Goal: Transaction & Acquisition: Purchase product/service

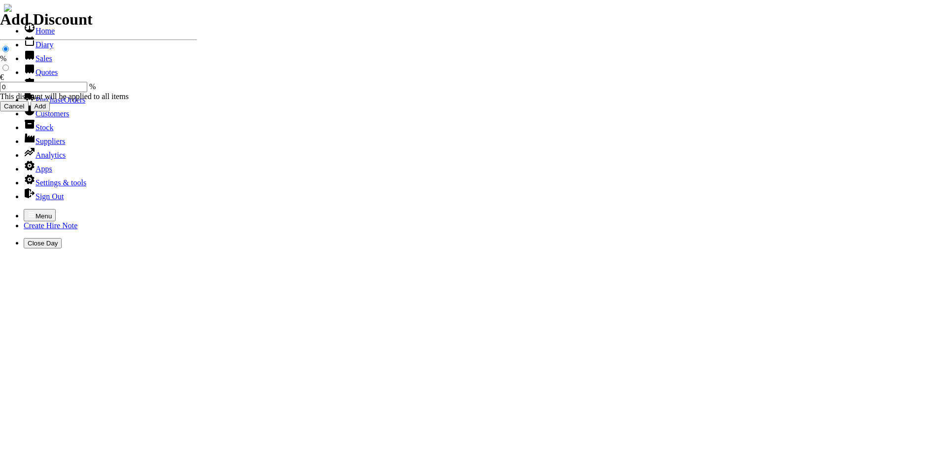
select select "HO"
click at [28, 210] on icon "button" at bounding box center [32, 214] width 8 height 8
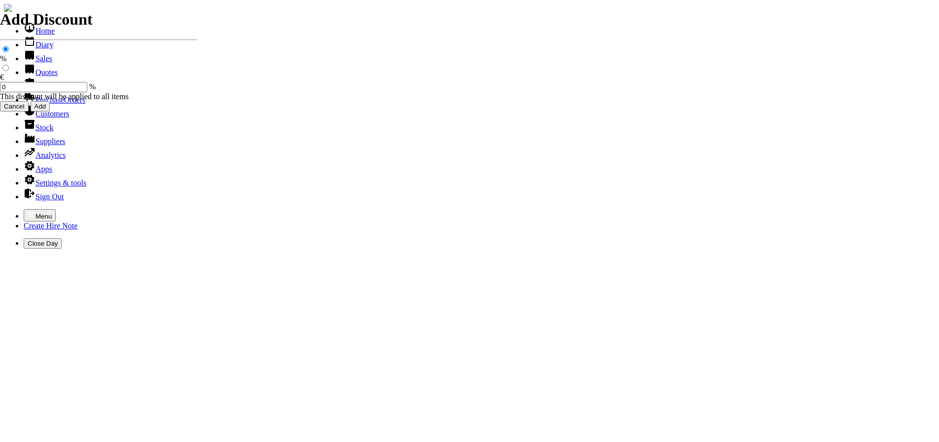
click at [33, 90] on link "Hire Notes" at bounding box center [47, 86] width 46 height 8
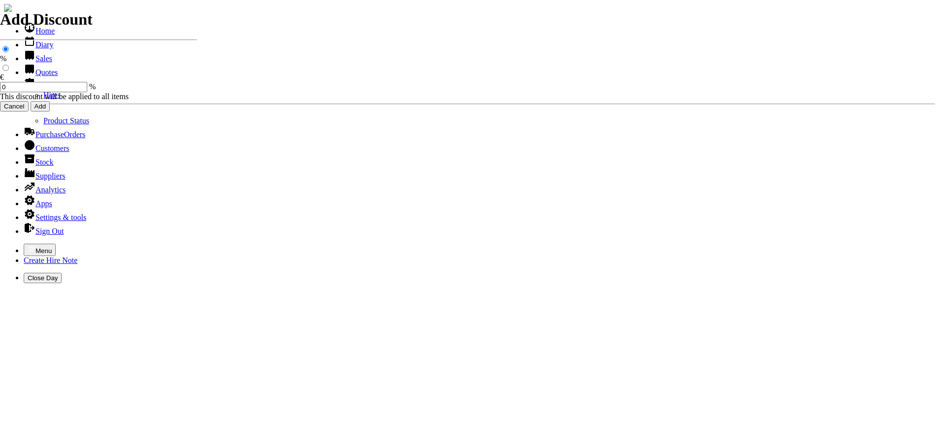
click at [43, 99] on link "Hires" at bounding box center [51, 95] width 17 height 8
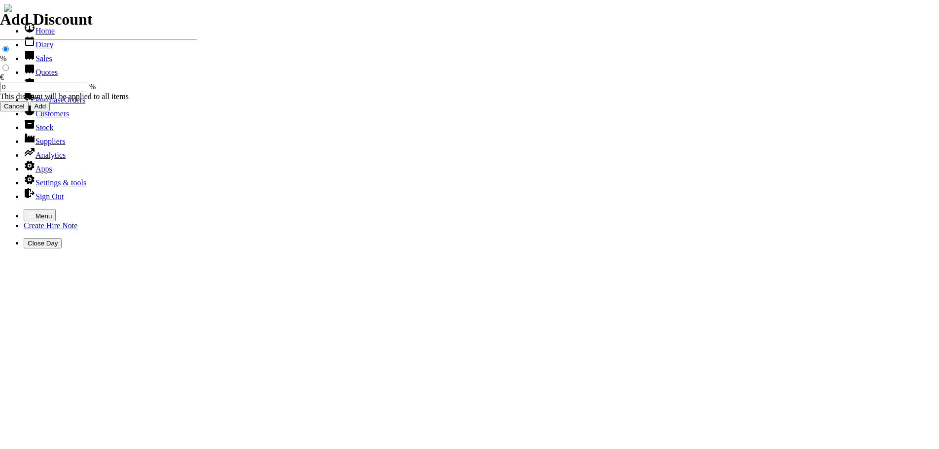
select select "HO"
click at [28, 210] on icon "button" at bounding box center [32, 214] width 8 height 8
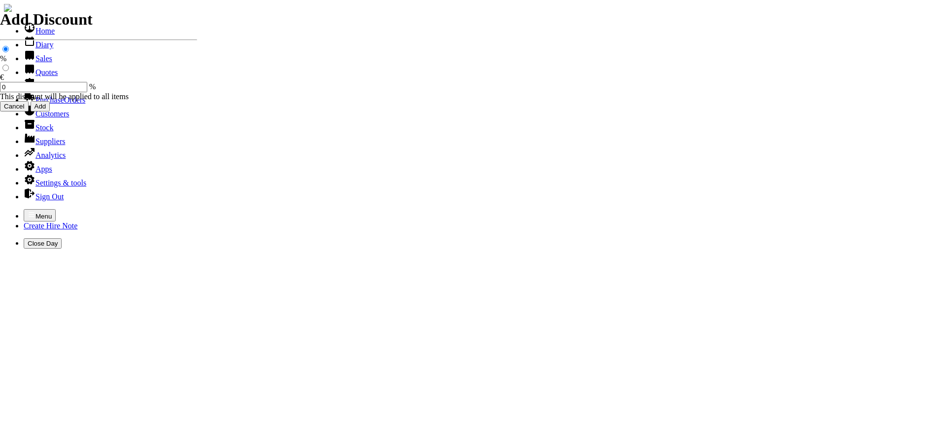
click at [39, 63] on link "Sales" at bounding box center [38, 58] width 29 height 8
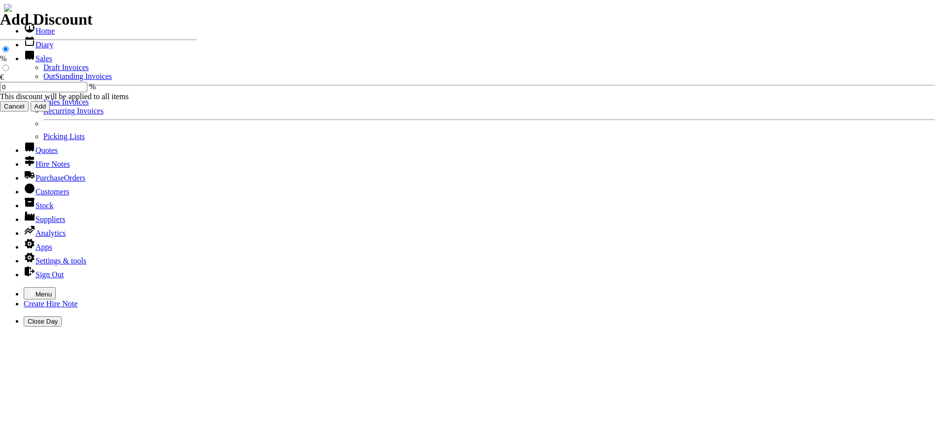
click at [43, 106] on link "Sales Invoices" at bounding box center [65, 102] width 45 height 8
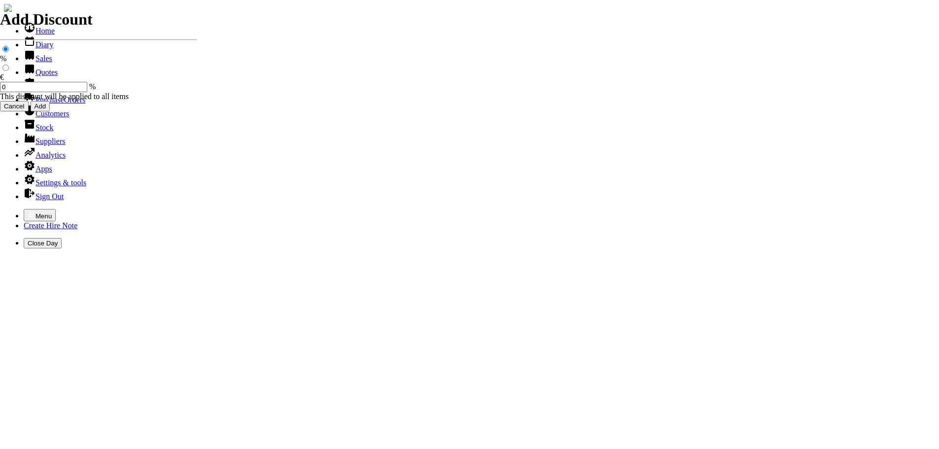
select select "HO"
type input "KILDARE COUNTY"
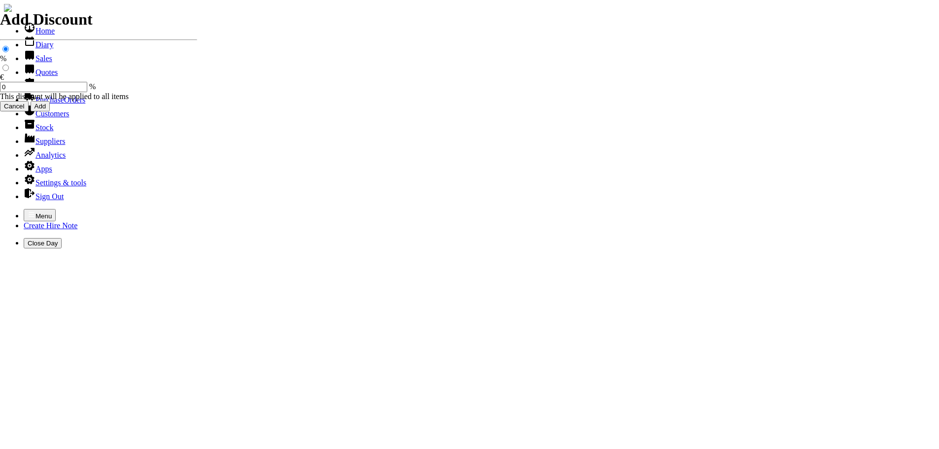
type input "RAY"
type input "equipment sales"
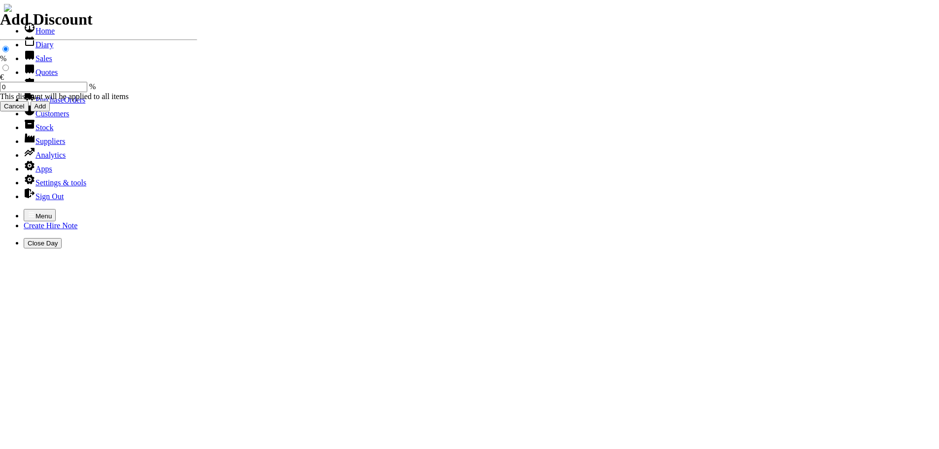
type input "e"
type input "JOMAC POLE HEDGETRIMMER ( SHORT REACH ) 2 / STROKE MODEL HT 260"
type input "3"
type input "355.00"
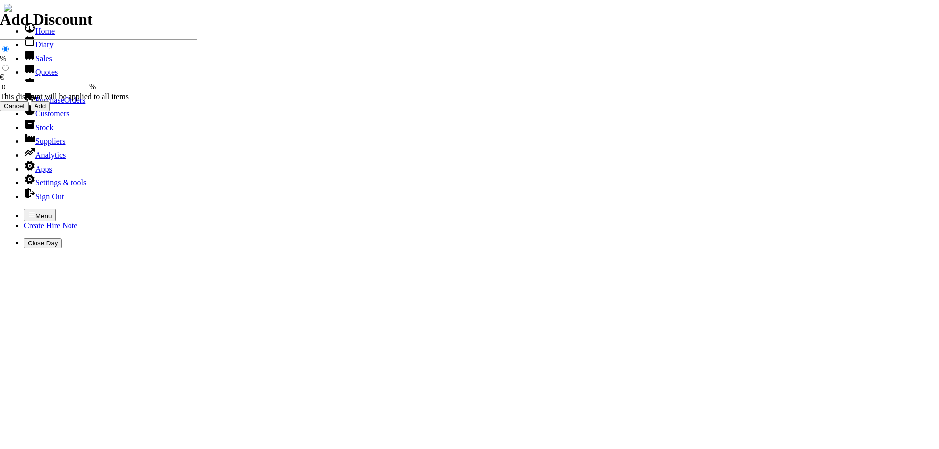
type input "JOMAC POLE HEDGETRIMMER ( SHORT REACH ) 2 / STROKE MODEL HT 260 OWNERS MANAUL S…"
type input "101465"
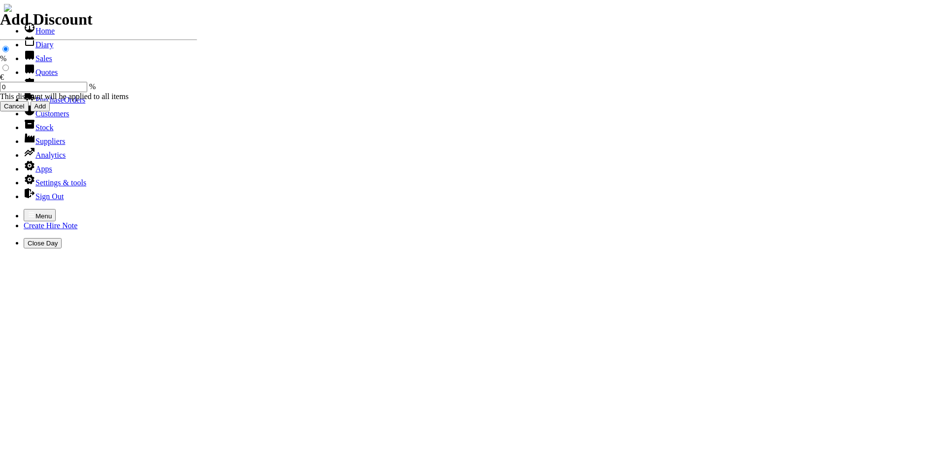
type input "JFALLON@KILDARECOCO.IE"
type input "RAY"
click at [29, 212] on icon "button" at bounding box center [32, 214] width 6 height 4
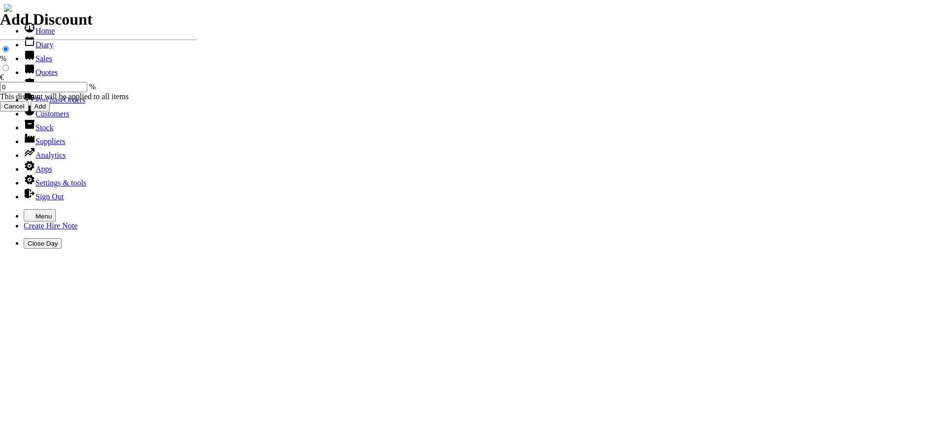
click at [35, 63] on link "Sales" at bounding box center [38, 58] width 29 height 8
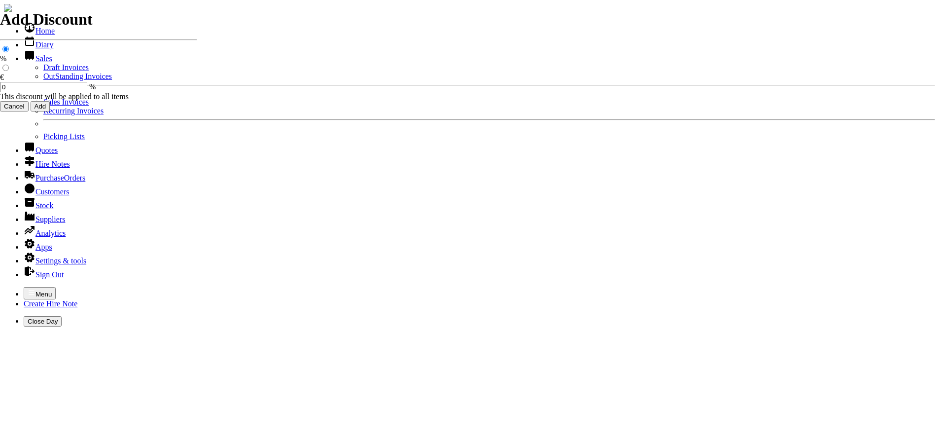
click at [43, 80] on link "OutStanding Invoices" at bounding box center [77, 76] width 69 height 8
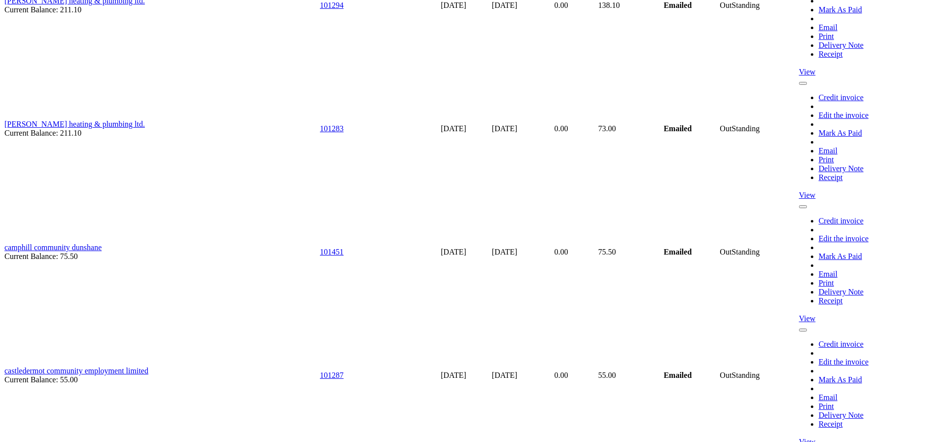
scroll to position [3844, 0]
